Goal: Check status: Check status

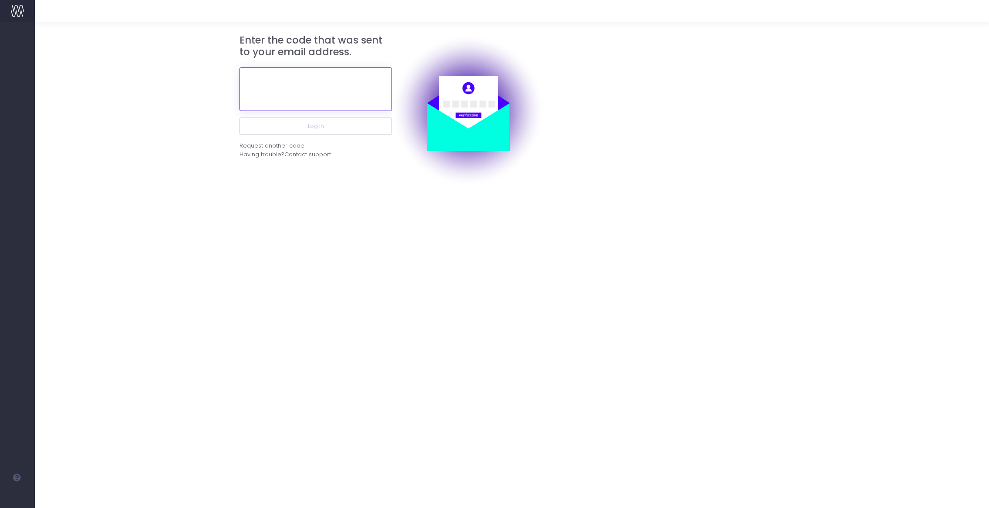
click at [306, 99] on input "text" at bounding box center [315, 89] width 152 height 44
paste input "609766"
type input "609766"
click at [325, 124] on button "Log in" at bounding box center [315, 126] width 152 height 17
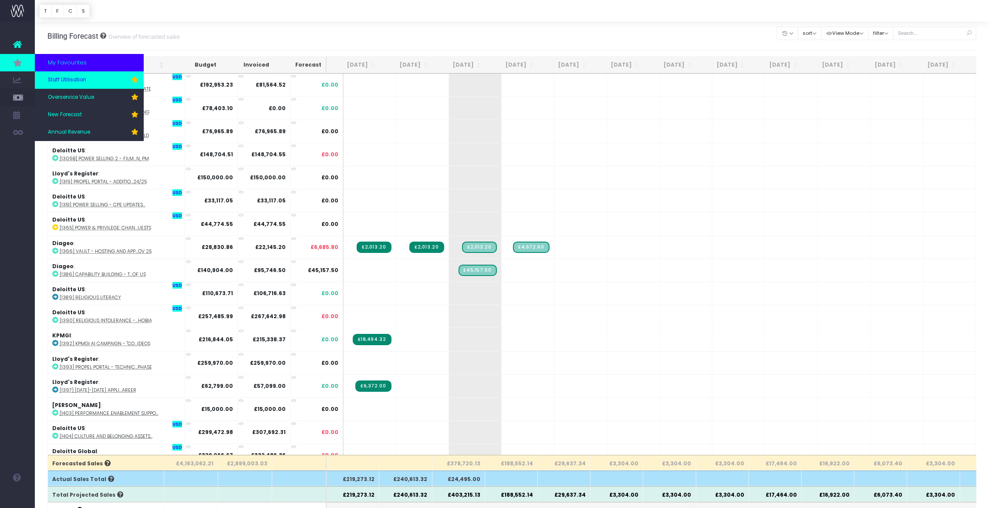
click at [66, 81] on span "Staff Utilisation" at bounding box center [67, 80] width 38 height 8
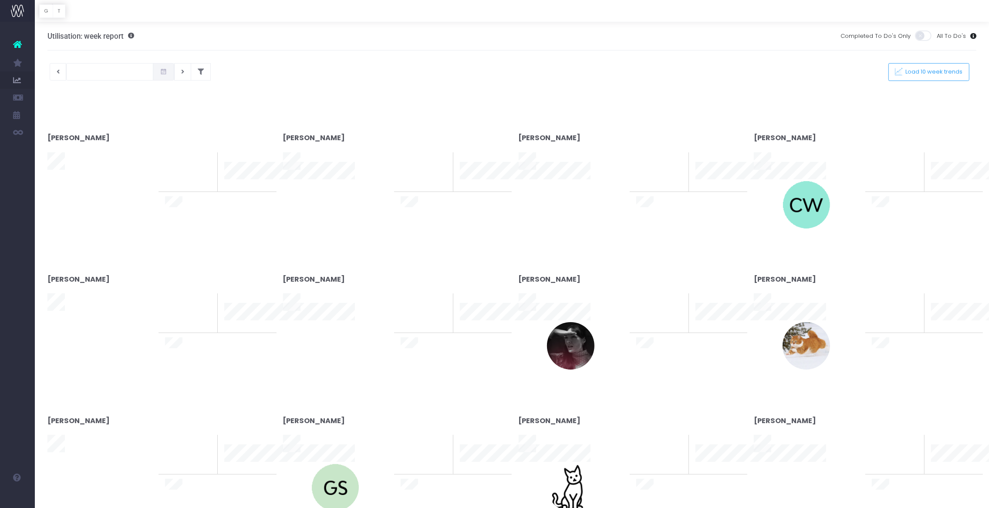
type input "[DATE]"
click at [185, 72] on div at bounding box center [494, 254] width 989 height 508
click at [187, 72] on div at bounding box center [494, 254] width 989 height 508
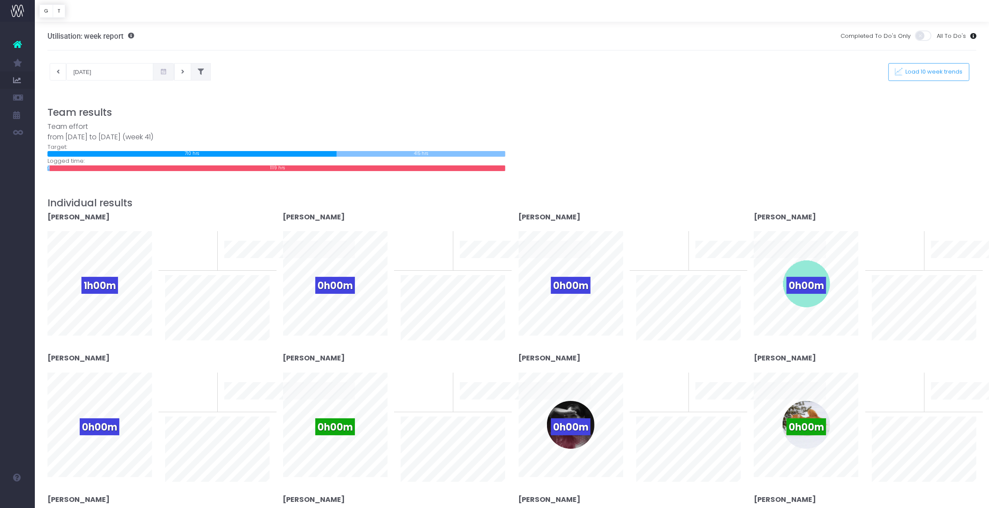
click at [192, 71] on button at bounding box center [201, 71] width 20 height 17
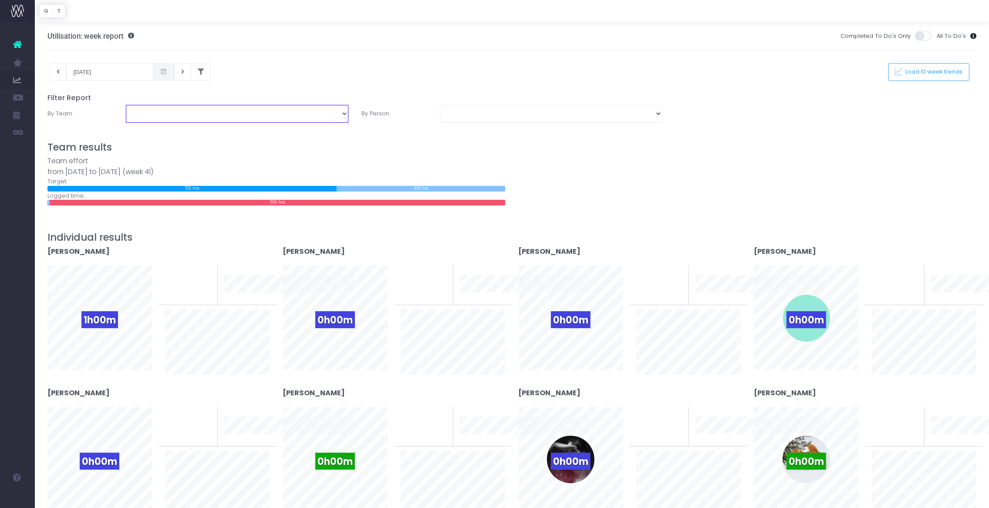
click at [239, 111] on select "Business Administration Creative Strategy and Production Development Film Marke…" at bounding box center [237, 113] width 222 height 17
select select "Project Management"
click at [126, 105] on select "Business Administration Creative Strategy and Production Development Film Marke…" at bounding box center [237, 113] width 222 height 17
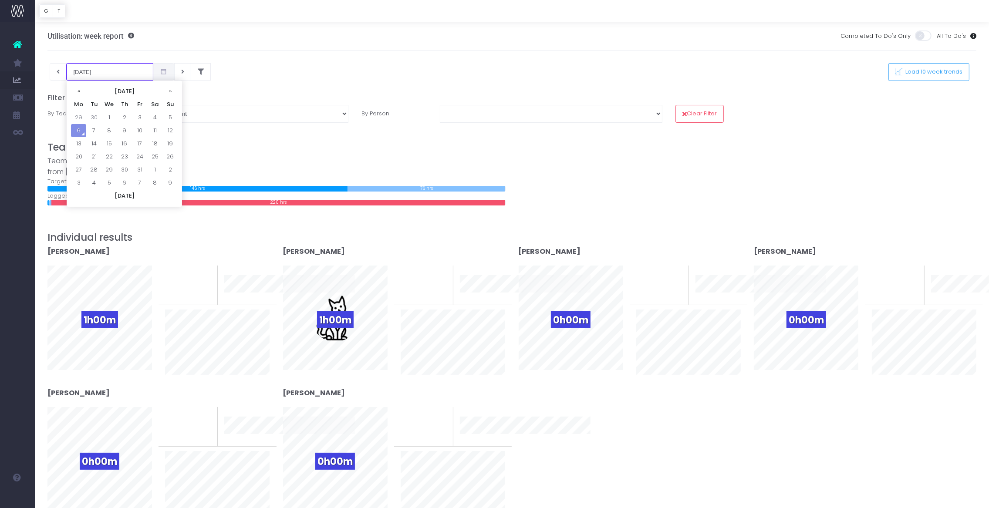
click at [101, 76] on input "06-10-2025" at bounding box center [109, 71] width 87 height 17
click at [80, 113] on td "29" at bounding box center [78, 117] width 15 height 13
type input "29-09-2025"
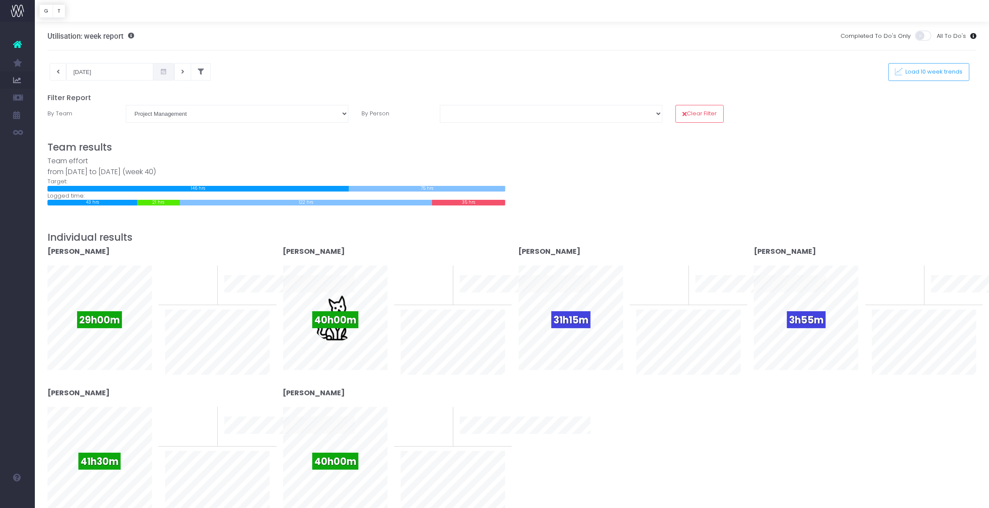
click at [177, 397] on div "[PERSON_NAME]" at bounding box center [158, 397] width 222 height 19
click at [243, 399] on div "[PERSON_NAME]" at bounding box center [158, 397] width 222 height 19
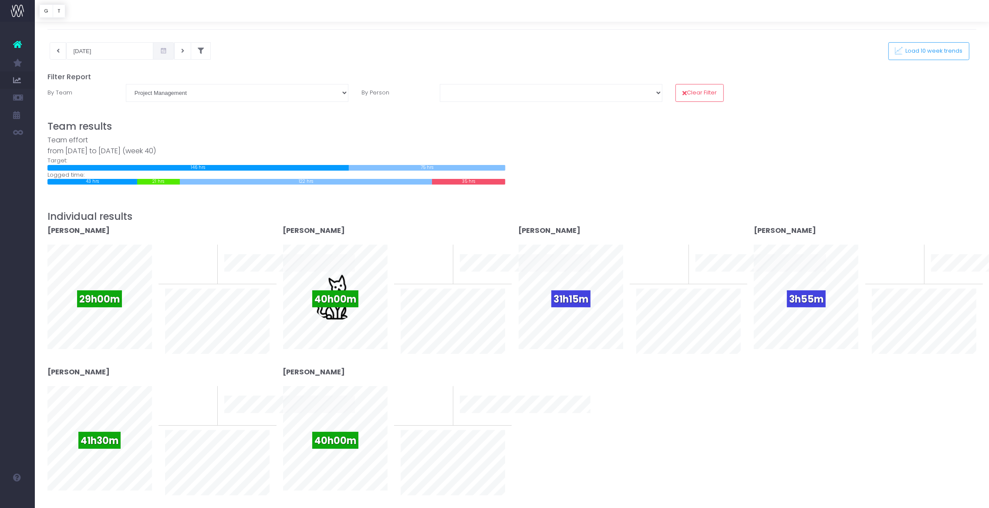
scroll to position [38, 0]
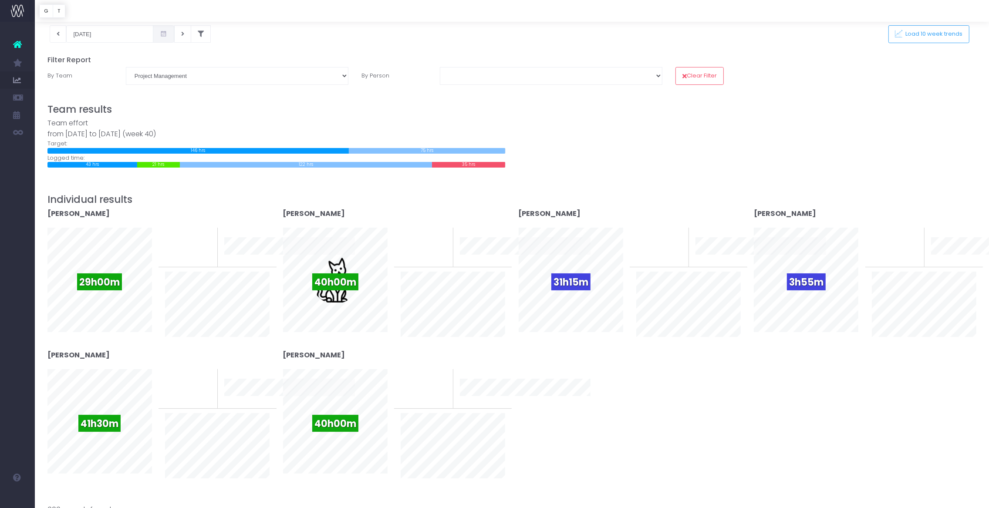
click at [234, 219] on div "Amanda Faulkner" at bounding box center [158, 218] width 222 height 19
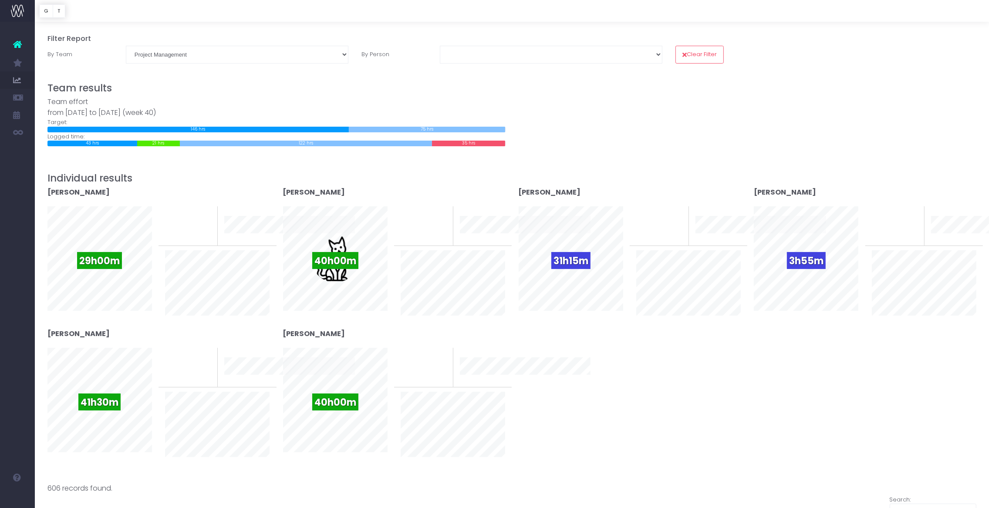
scroll to position [62, 0]
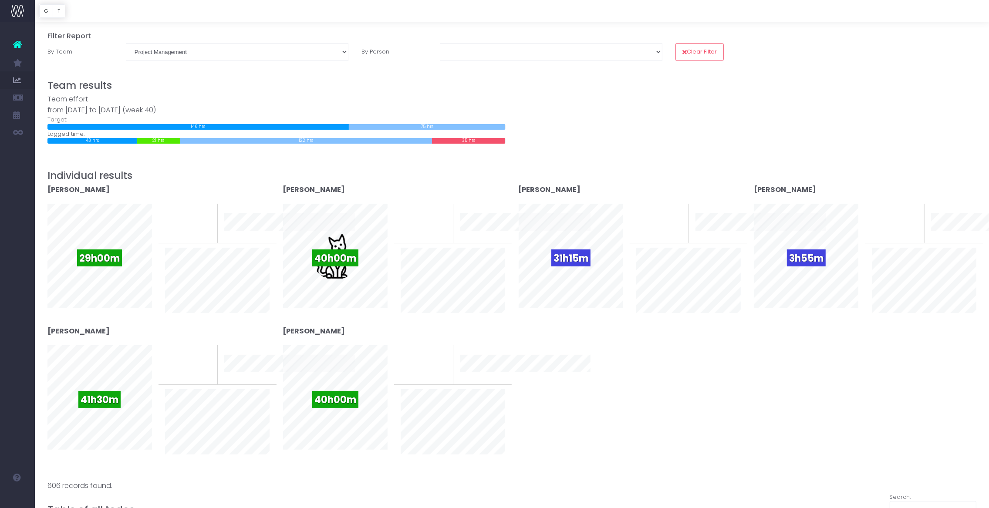
click at [460, 319] on div "0% To last week 10 week trend" at bounding box center [453, 265] width 118 height 122
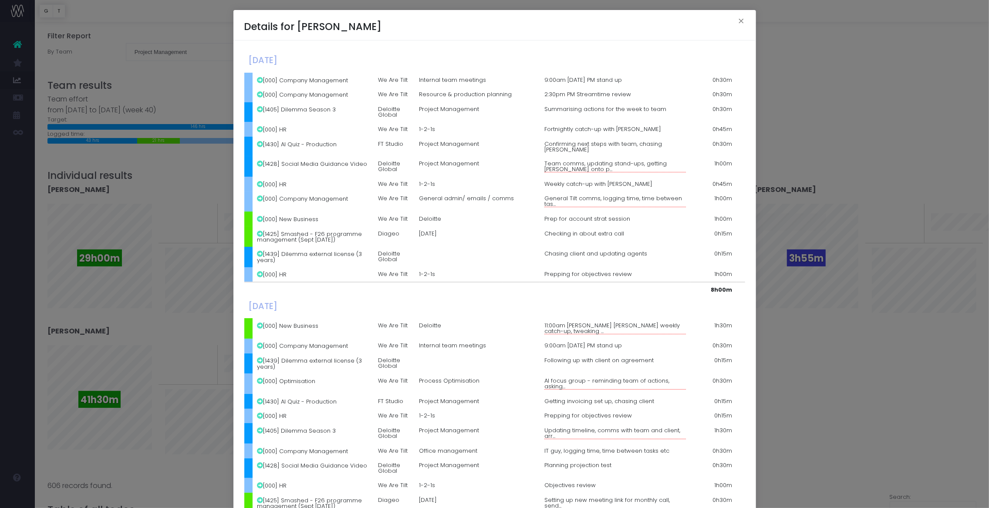
click at [219, 303] on div "Details for Ronja Lundin × Monday, September 29th 2025 [000] Company Management…" at bounding box center [494, 254] width 989 height 508
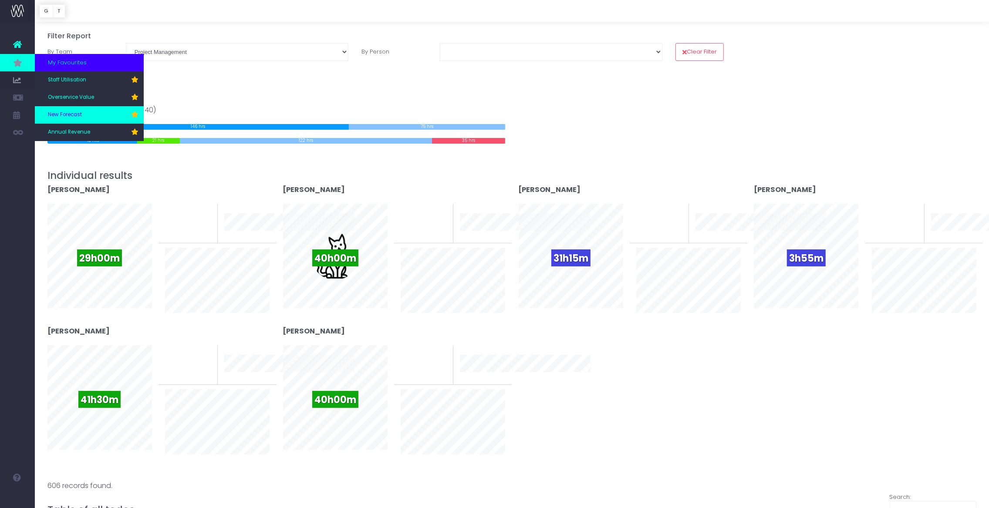
click at [87, 111] on link "New Forecast" at bounding box center [89, 114] width 109 height 17
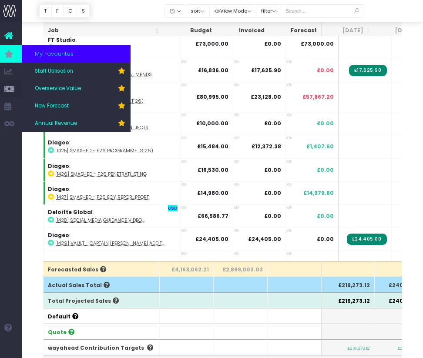
scroll to position [310, 0]
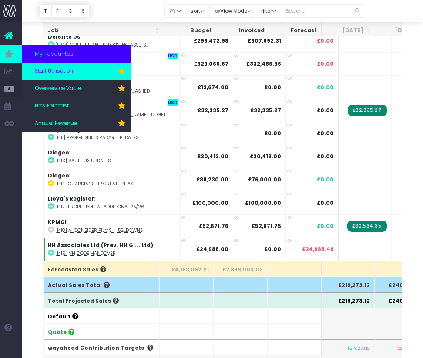
click at [61, 73] on span "Staff Utilisation" at bounding box center [54, 71] width 38 height 8
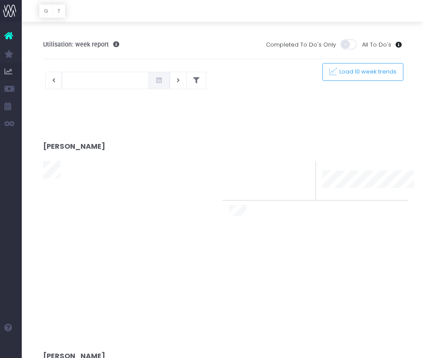
type input "[DATE]"
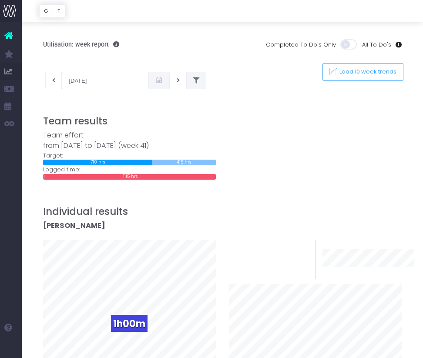
click at [186, 81] on button at bounding box center [196, 80] width 20 height 17
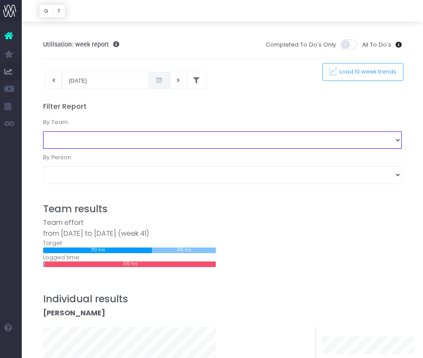
click at [172, 135] on select "Business Administration Creative Strategy and Production Development Film Marke…" at bounding box center [222, 139] width 359 height 17
select select "Project Management"
click at [43, 131] on select "Business Administration Creative Strategy and Production Development Film Marke…" at bounding box center [222, 139] width 359 height 17
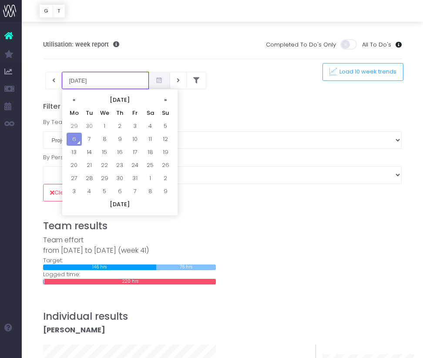
click at [108, 80] on input "06-10-2025" at bounding box center [105, 80] width 87 height 17
click at [70, 124] on td "29" at bounding box center [74, 126] width 15 height 13
type input "29-09-2025"
